Goal: Information Seeking & Learning: Learn about a topic

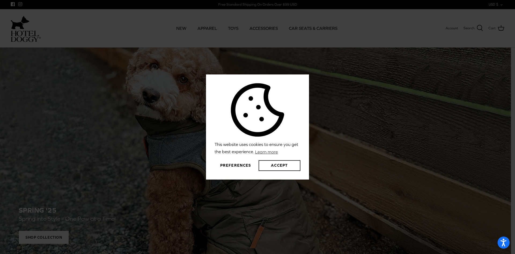
click at [289, 166] on button "Accept" at bounding box center [280, 165] width 42 height 11
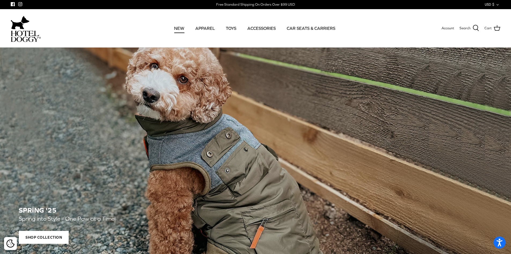
click at [180, 27] on link "NEW" at bounding box center [179, 28] width 20 height 18
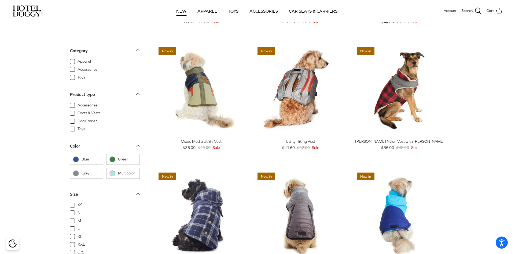
scroll to position [349, 0]
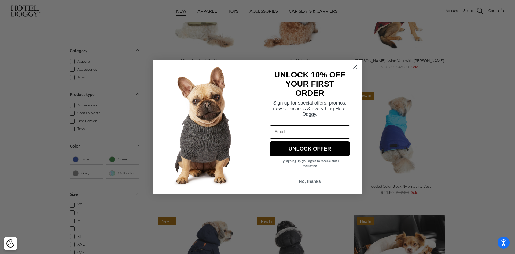
click at [358, 69] on circle "Close dialog" at bounding box center [355, 66] width 9 height 9
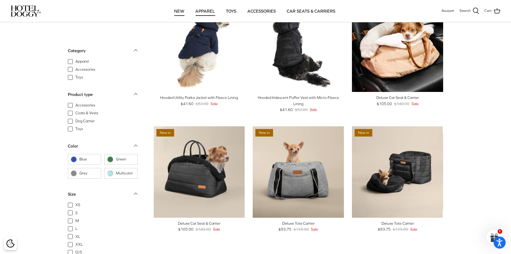
scroll to position [510, 0]
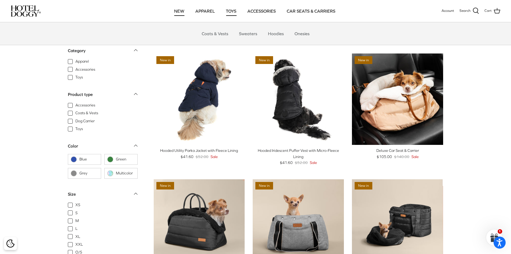
click at [234, 12] on link "TOYS" at bounding box center [231, 11] width 20 height 18
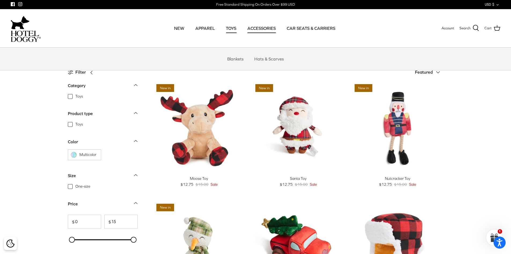
click at [260, 30] on link "ACCESSORIES" at bounding box center [262, 28] width 38 height 18
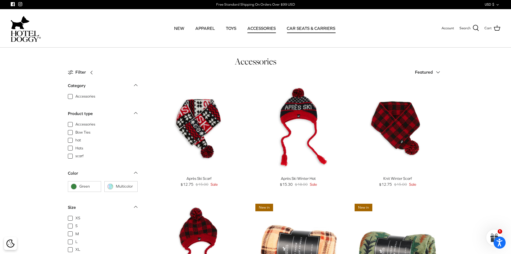
click at [318, 27] on link "CAR SEATS & CARRIERS" at bounding box center [311, 28] width 58 height 18
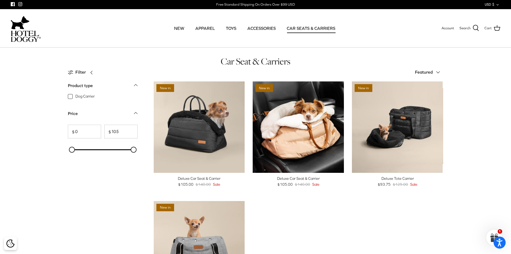
click at [17, 31] on img at bounding box center [26, 36] width 30 height 11
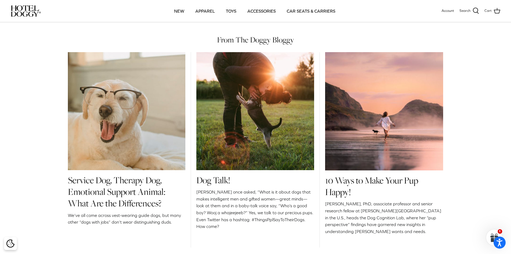
scroll to position [617, 0]
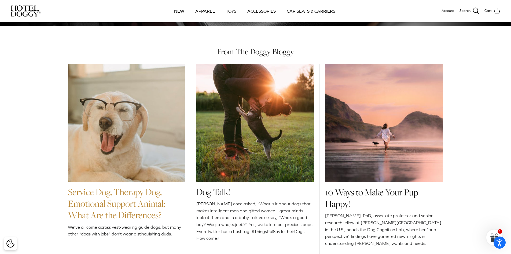
click at [133, 209] on link "Service Dog, Therapy Dog, Emotional Support Animal: What Are the Differences?" at bounding box center [117, 203] width 98 height 36
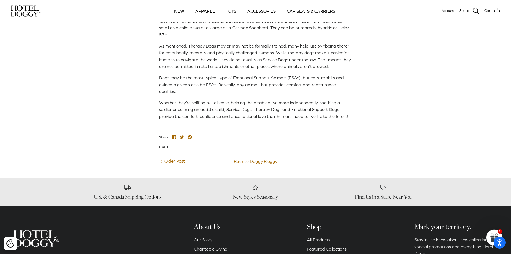
scroll to position [349, 0]
